Goal: Check status: Check status

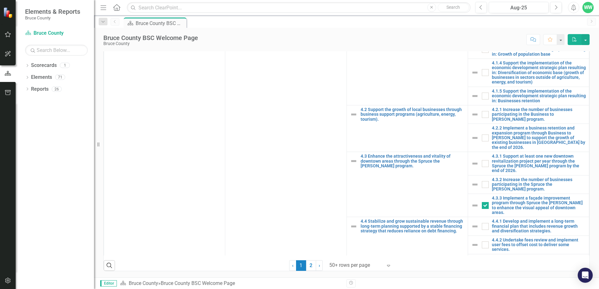
scroll to position [658, 0]
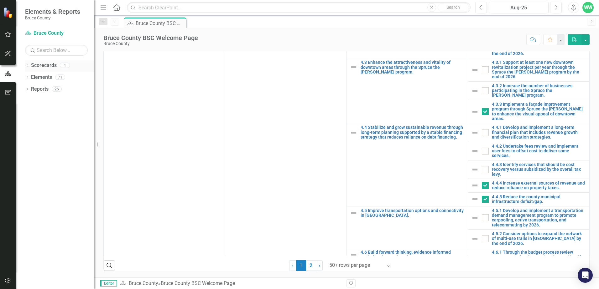
click at [28, 67] on icon "Dropdown" at bounding box center [27, 66] width 4 height 3
click at [28, 66] on icon "Dropdown" at bounding box center [26, 65] width 3 height 4
click at [28, 78] on icon "Dropdown" at bounding box center [27, 77] width 4 height 3
click at [30, 113] on icon "Dropdown" at bounding box center [30, 113] width 4 height 3
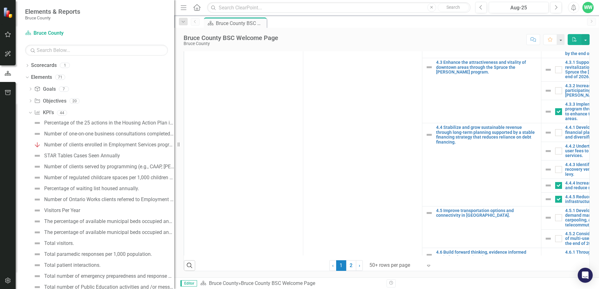
drag, startPoint x: 97, startPoint y: 145, endPoint x: 135, endPoint y: 150, distance: 38.2
click at [174, 143] on div "Resize" at bounding box center [176, 144] width 5 height 289
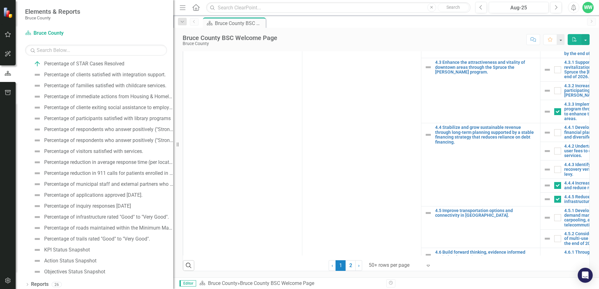
scroll to position [325, 0]
click at [25, 282] on icon "Dropdown" at bounding box center [27, 283] width 4 height 3
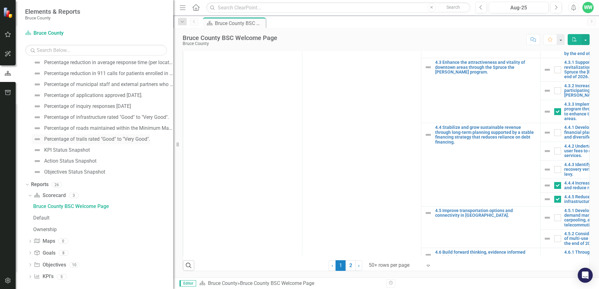
scroll to position [426, 0]
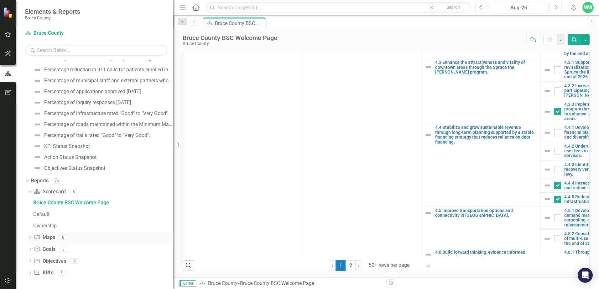
click at [30, 236] on div "Dropdown Map Maps 0" at bounding box center [100, 239] width 145 height 12
click at [28, 272] on div "Dropdown" at bounding box center [30, 274] width 4 height 5
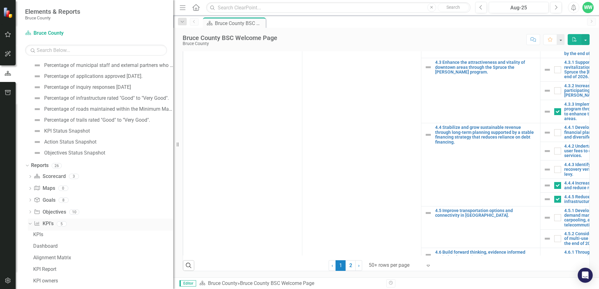
scroll to position [449, 0]
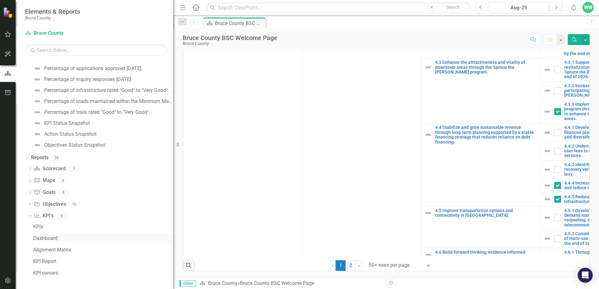
click at [42, 237] on div "Dashboard" at bounding box center [103, 239] width 140 height 6
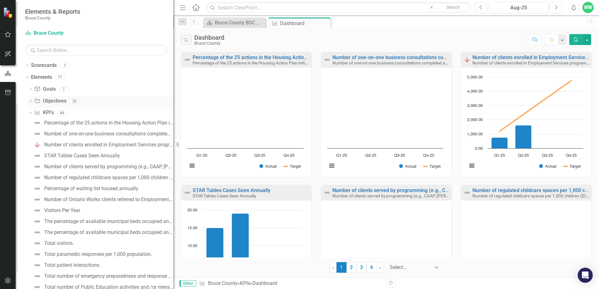
click at [31, 100] on div "Dropdown" at bounding box center [30, 101] width 4 height 5
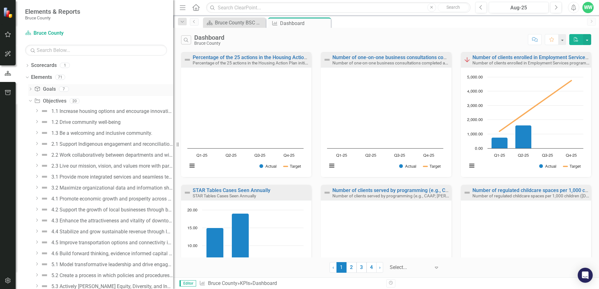
click at [29, 88] on icon "Dropdown" at bounding box center [30, 89] width 4 height 3
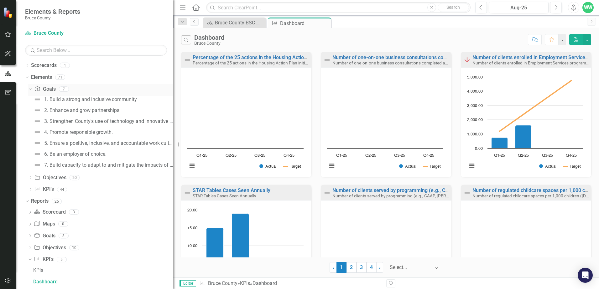
click at [29, 92] on div "Dropdown Goal Goals 7" at bounding box center [100, 90] width 145 height 12
click at [26, 63] on div "Dropdown Scorecards 1" at bounding box center [99, 66] width 148 height 12
click at [28, 66] on icon "Dropdown" at bounding box center [27, 66] width 4 height 3
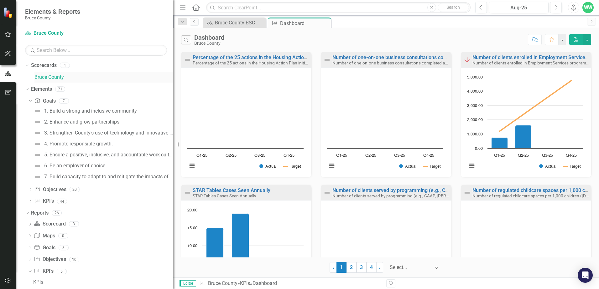
click at [39, 78] on link "Bruce County" at bounding box center [103, 77] width 139 height 7
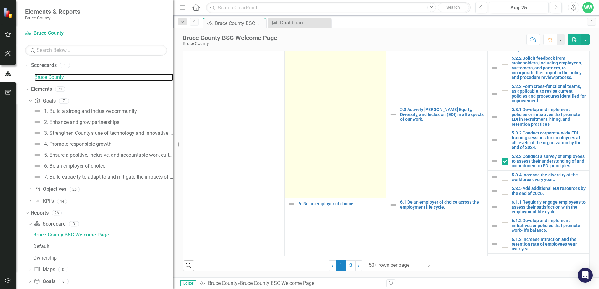
scroll to position [1286, 0]
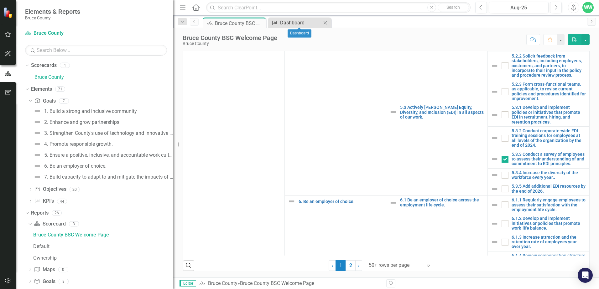
click at [297, 25] on div "Dashboard" at bounding box center [300, 23] width 41 height 8
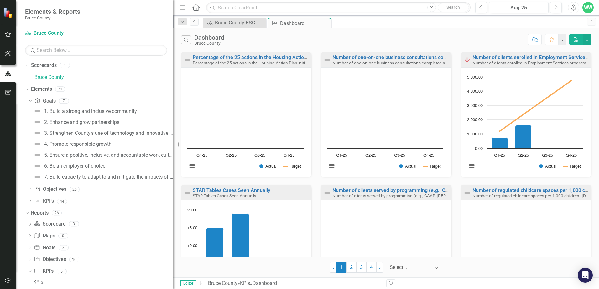
scroll to position [10, 0]
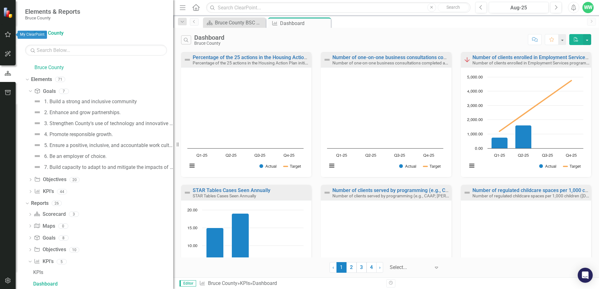
click at [6, 35] on icon "button" at bounding box center [8, 34] width 7 height 5
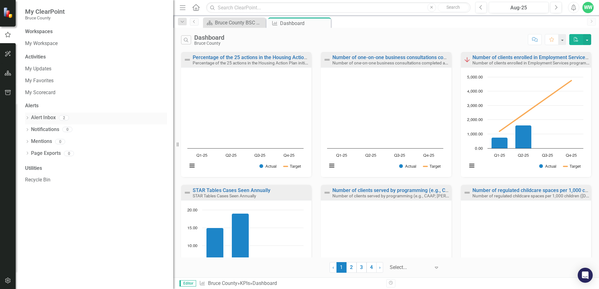
click at [26, 116] on div "Dropdown" at bounding box center [27, 118] width 4 height 5
click at [54, 126] on div "Notification Q2- ([DATE]) Updates Reminder" at bounding box center [97, 129] width 139 height 12
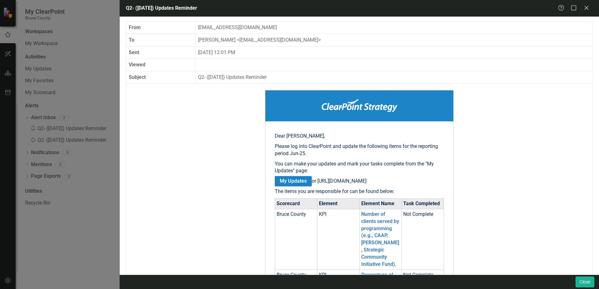
click at [43, 68] on div "Q2- ([DATE]) Updates Reminder Help Maximize Close From [EMAIL_ADDRESS][DOMAIN_N…" at bounding box center [299, 144] width 599 height 289
drag, startPoint x: 586, startPoint y: 10, endPoint x: 185, endPoint y: 68, distance: 404.5
click at [585, 10] on icon "Close" at bounding box center [586, 7] width 6 height 5
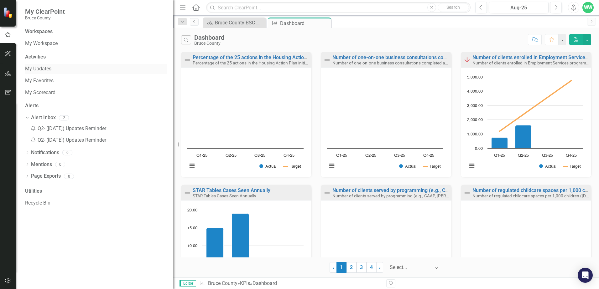
click at [34, 70] on link "My Updates" at bounding box center [96, 68] width 142 height 7
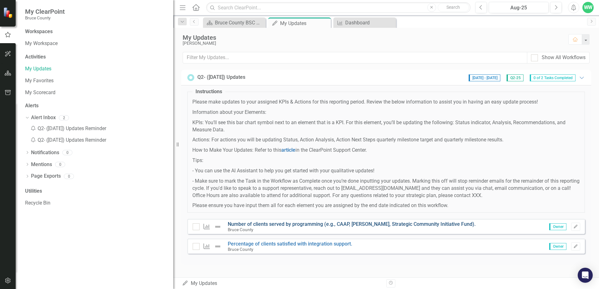
click at [297, 224] on link "Number of clients served by programming (e.g., CAAP, [PERSON_NAME], Strategic C…" at bounding box center [352, 224] width 248 height 6
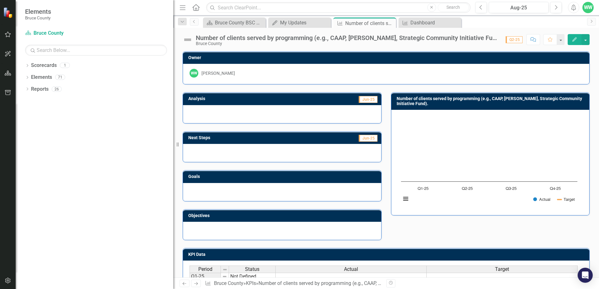
click at [220, 118] on div at bounding box center [282, 114] width 198 height 18
click at [211, 110] on div at bounding box center [282, 114] width 198 height 18
drag, startPoint x: 367, startPoint y: 98, endPoint x: 347, endPoint y: 105, distance: 21.2
click at [367, 99] on span "Jun-25" at bounding box center [368, 99] width 19 height 7
click at [319, 103] on td "Jun-25" at bounding box center [328, 99] width 102 height 9
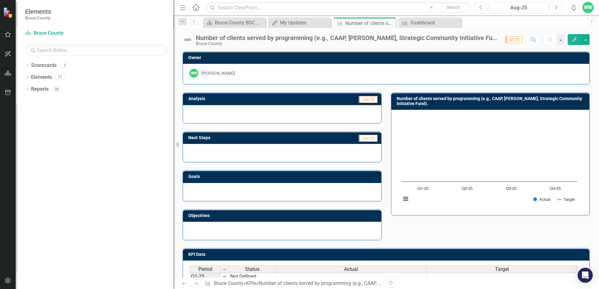
click at [317, 105] on div "Analysis Jun-25" at bounding box center [282, 107] width 199 height 31
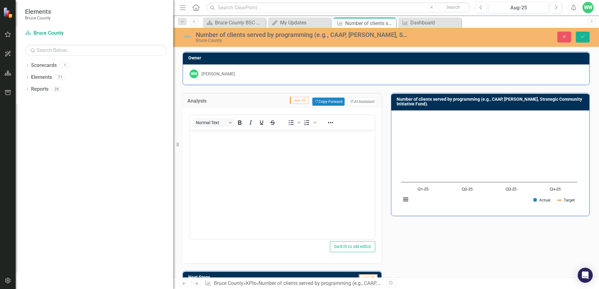
click at [411, 137] on rect "Interactive chart" at bounding box center [489, 163] width 183 height 94
click at [460, 258] on div "Analysis Jun-25 Copy Forward Copy Forward ClearPoint AI AI Assistant Normal Tex…" at bounding box center [386, 232] width 416 height 295
click at [28, 67] on icon "Dropdown" at bounding box center [27, 66] width 4 height 3
click at [56, 79] on link "Bruce County" at bounding box center [103, 77] width 139 height 7
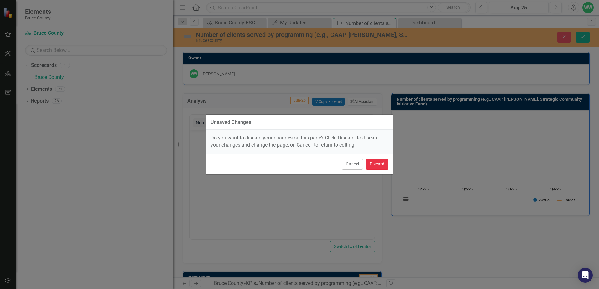
click at [373, 165] on button "Discard" at bounding box center [377, 164] width 23 height 11
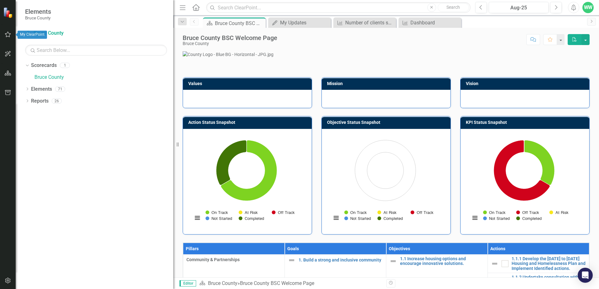
click at [5, 33] on icon "button" at bounding box center [8, 34] width 7 height 5
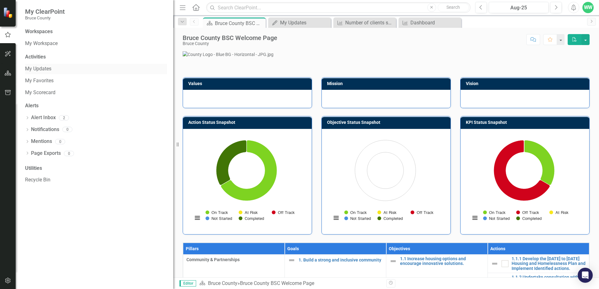
click at [34, 70] on link "My Updates" at bounding box center [96, 68] width 142 height 7
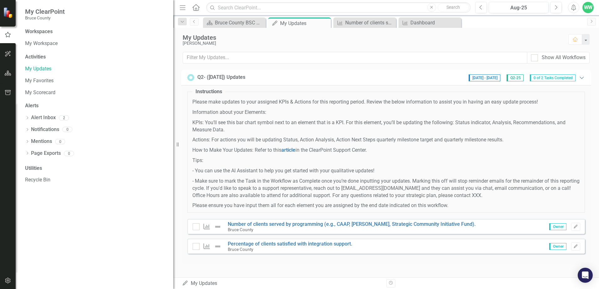
click at [581, 78] on icon "Expanded" at bounding box center [582, 77] width 6 height 5
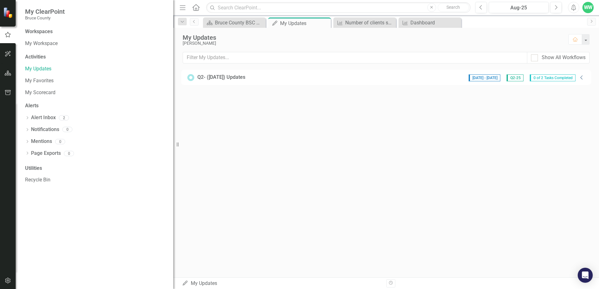
click at [581, 78] on icon "Collapse" at bounding box center [582, 77] width 6 height 5
